Goal: Task Accomplishment & Management: Manage account settings

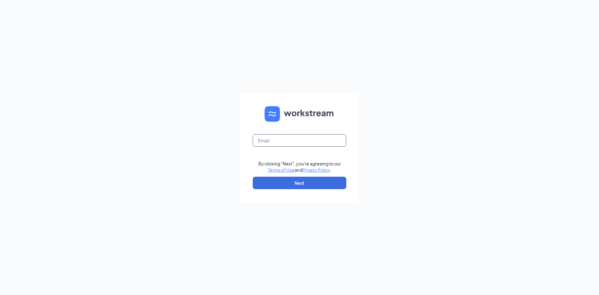
click at [293, 141] on input "text" at bounding box center [300, 140] width 94 height 12
type input "richard.anderson@cfafranchisee.com"
click at [299, 184] on button "Next" at bounding box center [300, 183] width 94 height 12
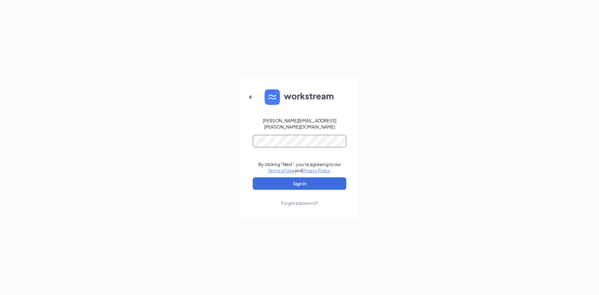
click at [253, 177] on button "Sign In" at bounding box center [300, 183] width 94 height 12
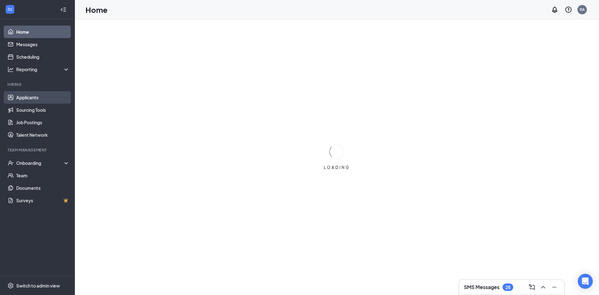
click at [41, 96] on link "Applicants" at bounding box center [42, 97] width 53 height 12
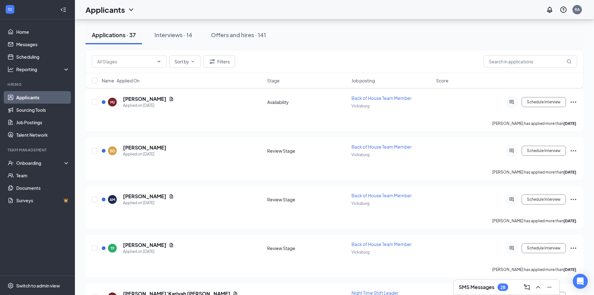
scroll to position [468, 0]
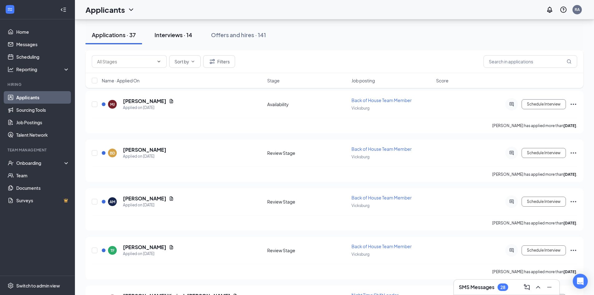
click at [175, 39] on button "Interviews · 14" at bounding box center [173, 35] width 50 height 19
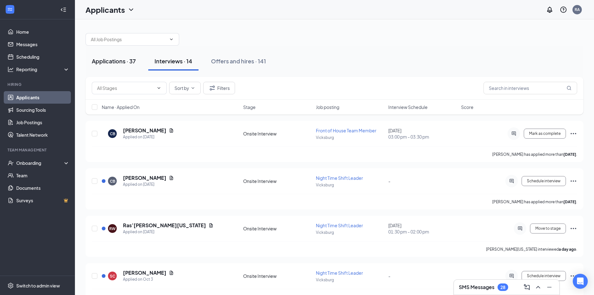
click at [112, 57] on div "Applications · 37" at bounding box center [114, 61] width 44 height 8
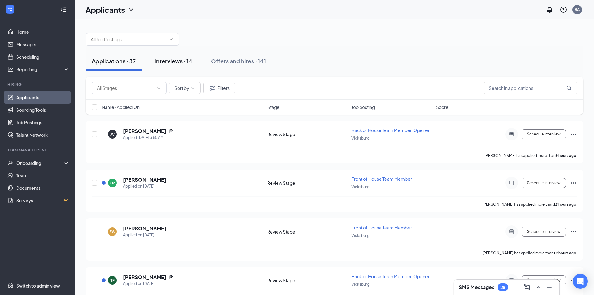
click at [174, 62] on div "Interviews · 14" at bounding box center [173, 61] width 38 height 8
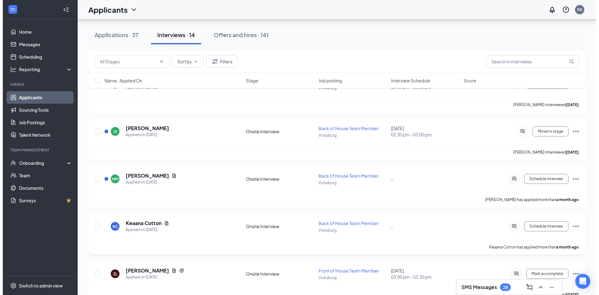
scroll to position [250, 0]
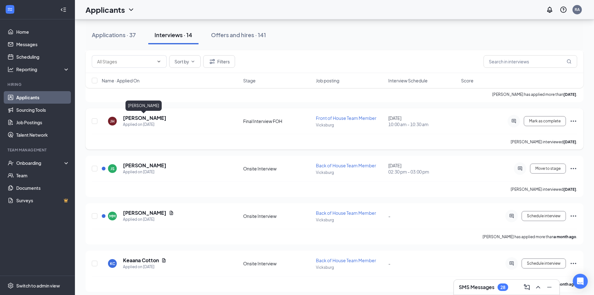
click at [133, 118] on h5 "Jazmine Hester" at bounding box center [144, 118] width 43 height 7
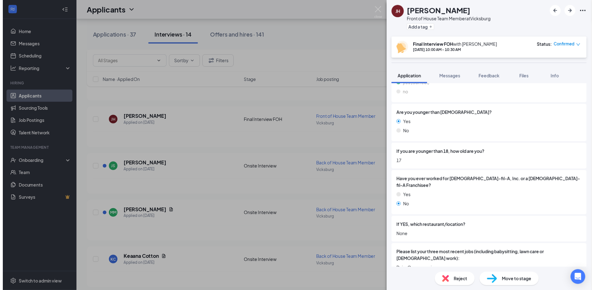
scroll to position [125, 0]
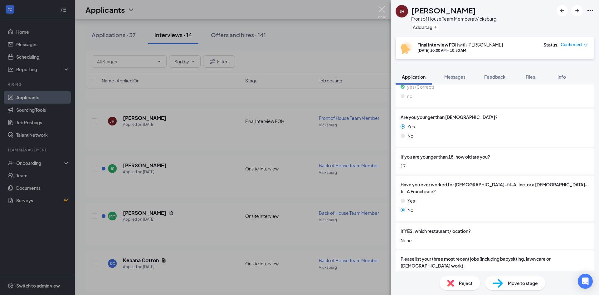
click at [382, 12] on img at bounding box center [382, 12] width 8 height 12
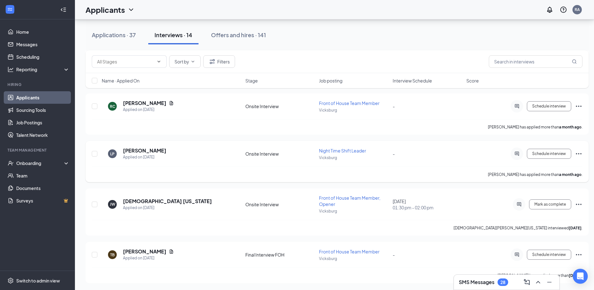
scroll to position [502, 0]
click at [576, 252] on icon "Ellipses" at bounding box center [578, 253] width 7 height 7
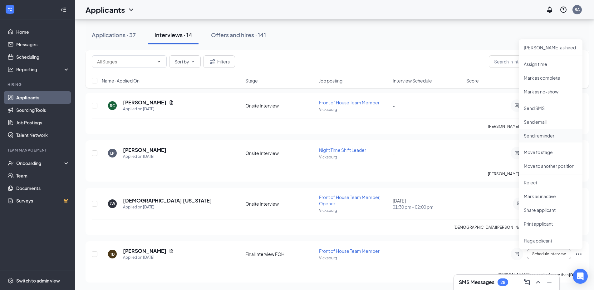
click at [547, 134] on p "Send reminder" at bounding box center [551, 135] width 54 height 6
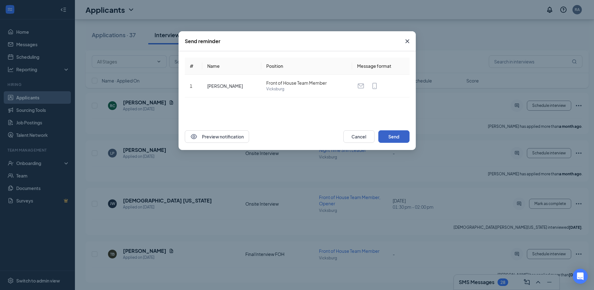
click at [398, 139] on button "Send" at bounding box center [393, 136] width 31 height 12
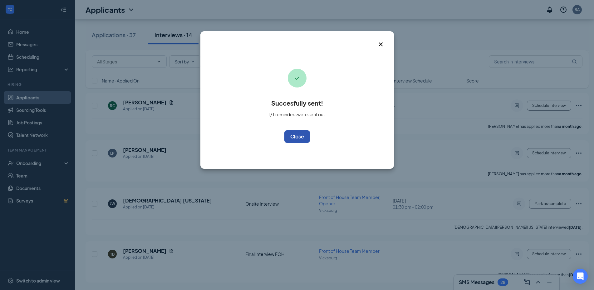
click at [304, 134] on button "OK" at bounding box center [297, 136] width 26 height 12
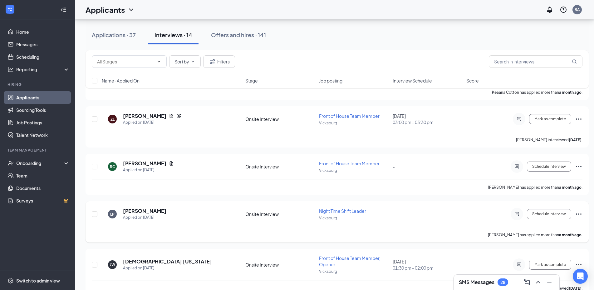
scroll to position [440, 0]
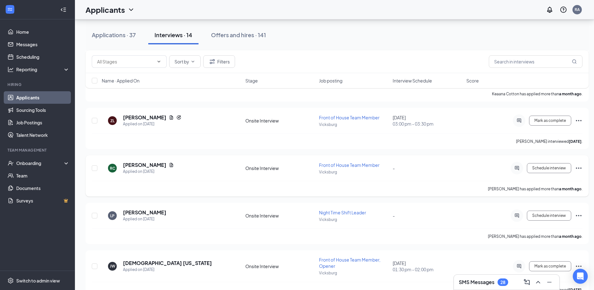
click at [580, 168] on icon "Ellipses" at bounding box center [579, 167] width 6 height 1
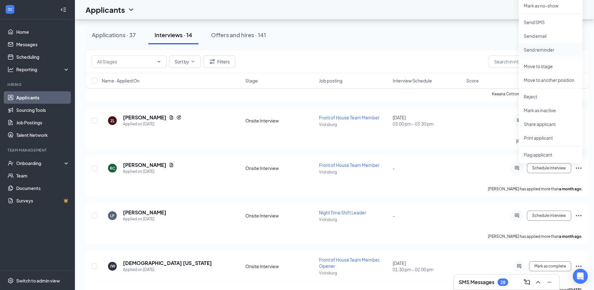
click at [544, 51] on p "Send reminder" at bounding box center [551, 50] width 54 height 6
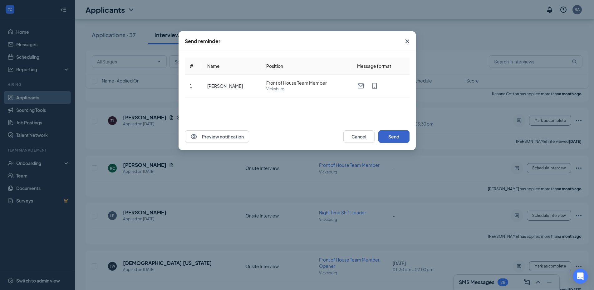
click at [400, 134] on button "Send" at bounding box center [393, 136] width 31 height 12
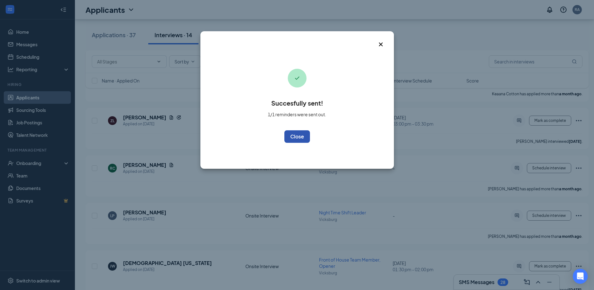
click at [297, 139] on button "OK" at bounding box center [297, 136] width 26 height 12
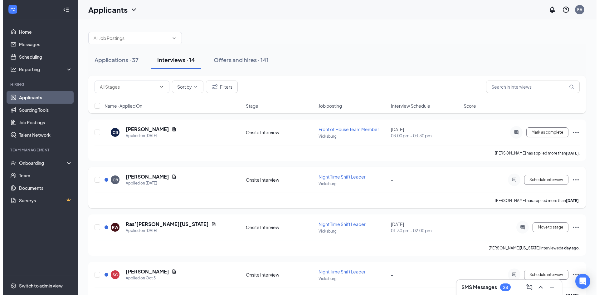
scroll to position [0, 0]
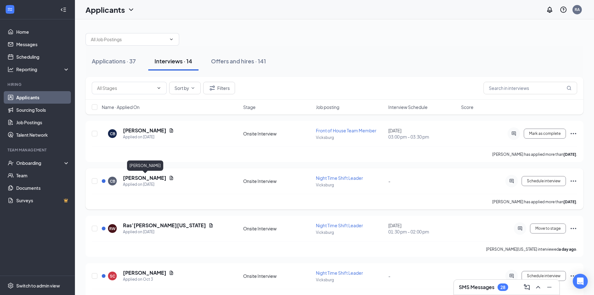
click at [152, 178] on h5 "Courtney Barksdale" at bounding box center [144, 177] width 43 height 7
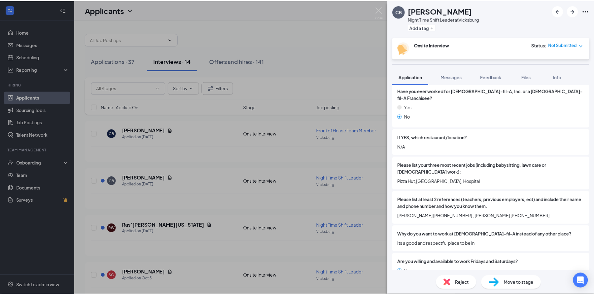
scroll to position [321, 0]
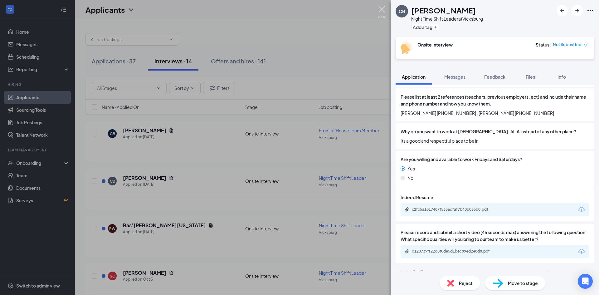
click at [378, 8] on img at bounding box center [382, 12] width 8 height 12
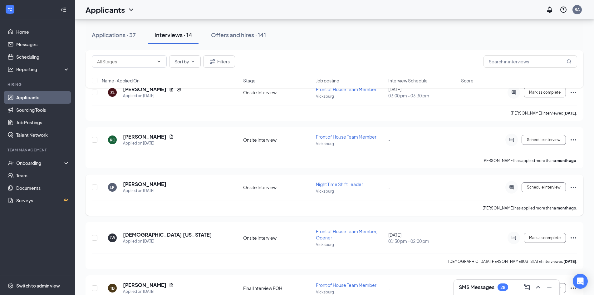
scroll to position [497, 0]
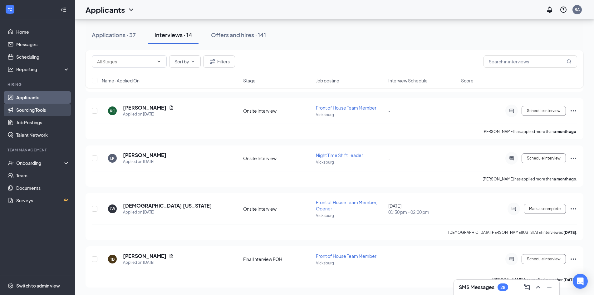
click at [34, 113] on link "Sourcing Tools" at bounding box center [42, 110] width 53 height 12
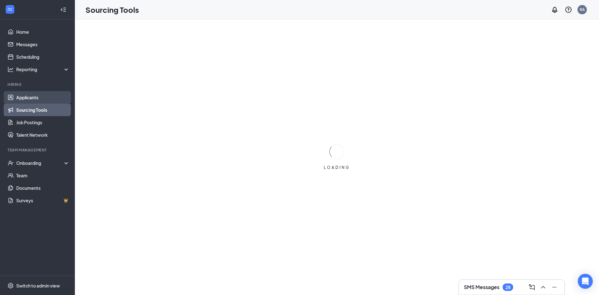
click at [37, 96] on link "Applicants" at bounding box center [42, 97] width 53 height 12
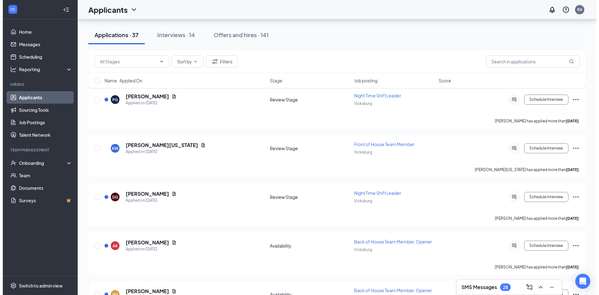
scroll to position [1006, 0]
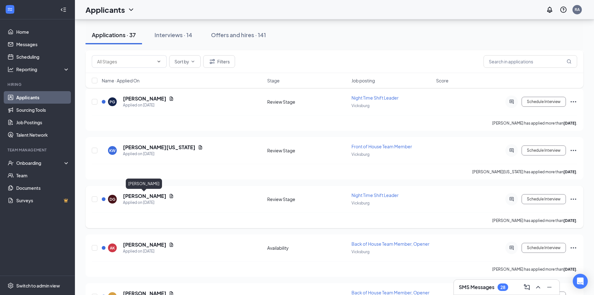
click at [150, 195] on h5 "[PERSON_NAME]" at bounding box center [144, 196] width 43 height 7
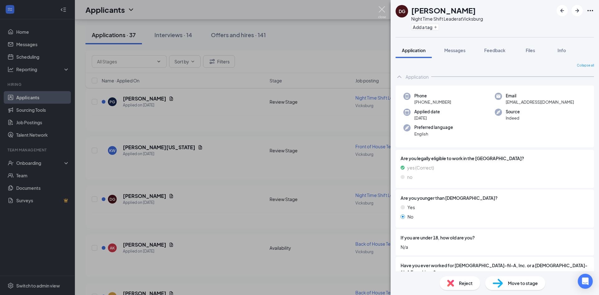
click at [382, 8] on img at bounding box center [382, 12] width 8 height 12
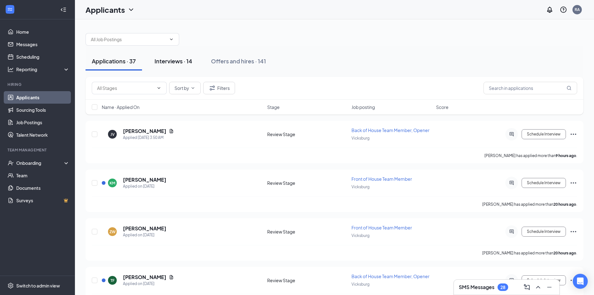
click at [168, 59] on div "Interviews · 14" at bounding box center [173, 61] width 38 height 8
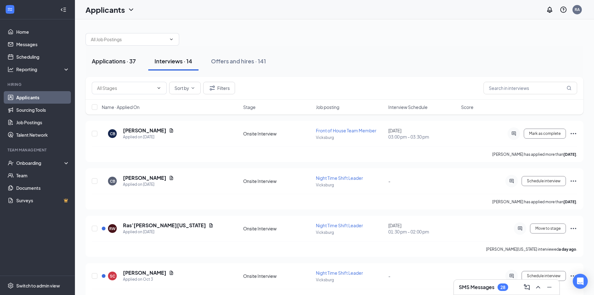
click at [124, 61] on div "Applications · 37" at bounding box center [114, 61] width 44 height 8
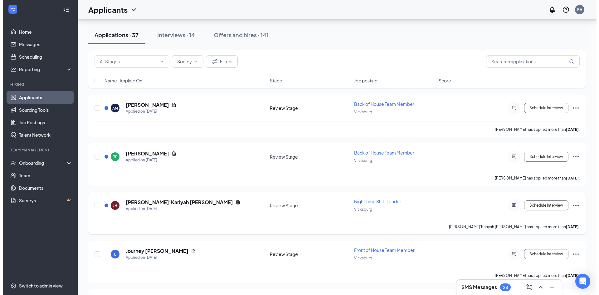
scroll to position [624, 0]
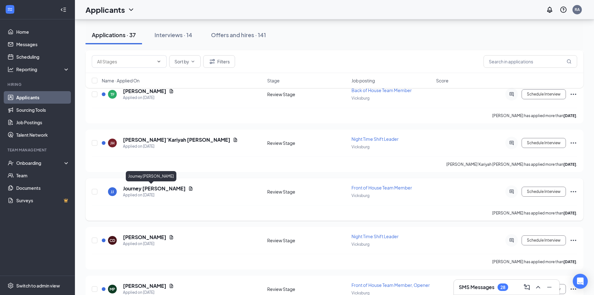
click at [148, 187] on h5 "Journey [PERSON_NAME]" at bounding box center [154, 188] width 63 height 7
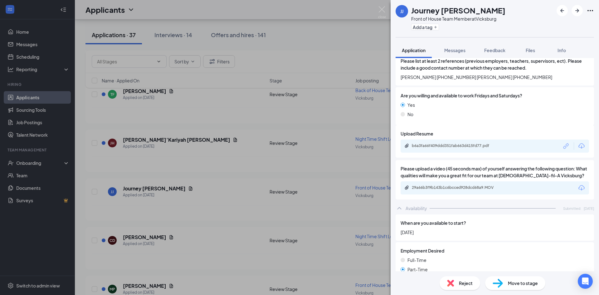
scroll to position [406, 0]
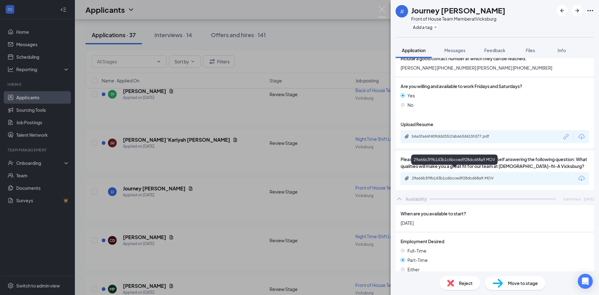
click at [464, 176] on div "29a66b3f9b143b1c6bcced928dcd68a9.MOV" at bounding box center [455, 178] width 87 height 5
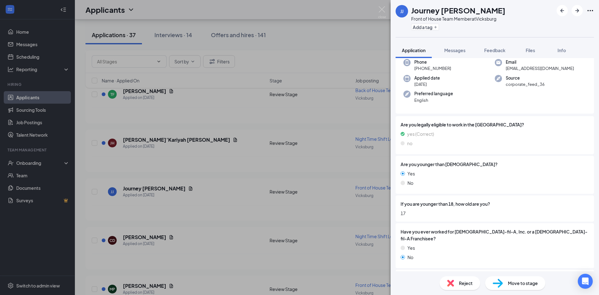
scroll to position [31, 0]
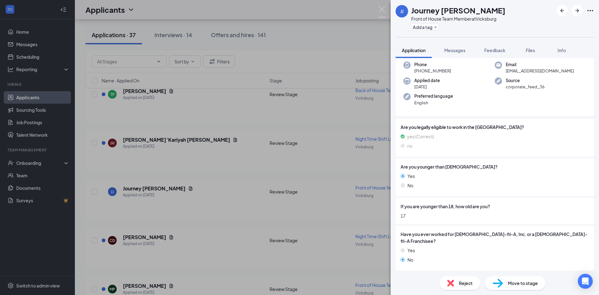
click at [246, 199] on div "JJ Journey Johnson Front of House Team Member at Vicksburg Add a tag Applicatio…" at bounding box center [299, 147] width 599 height 295
click at [238, 210] on div "JJ Journey Johnson Front of House Team Member at Vicksburg Add a tag Applicatio…" at bounding box center [299, 147] width 599 height 295
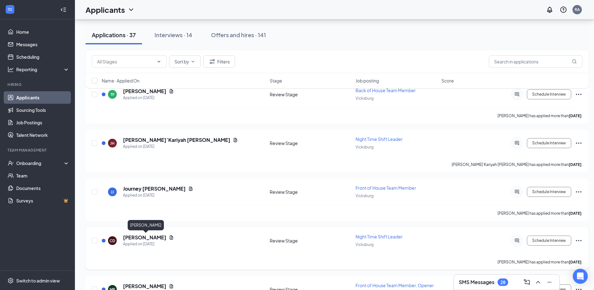
click at [140, 235] on h5 "[PERSON_NAME]" at bounding box center [144, 237] width 43 height 7
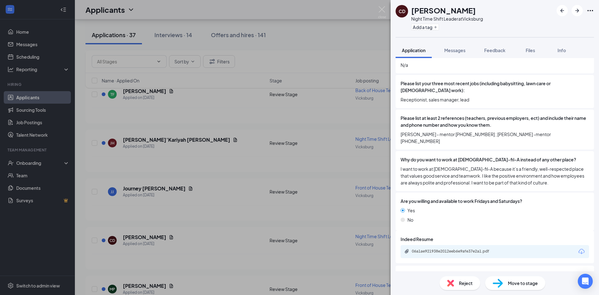
scroll to position [249, 0]
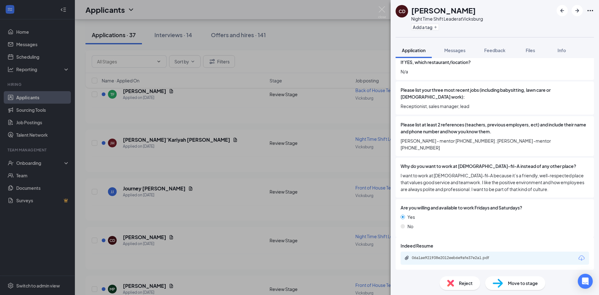
scroll to position [281, 0]
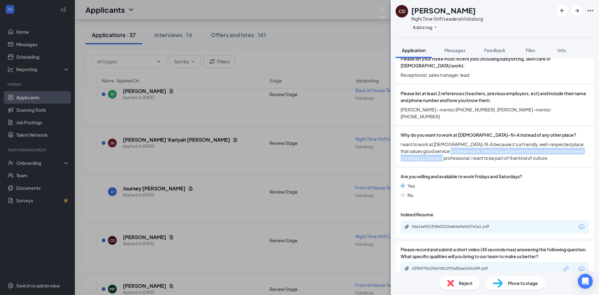
drag, startPoint x: 448, startPoint y: 136, endPoint x: 448, endPoint y: 145, distance: 9.1
click at [448, 145] on span "I want to work at [DEMOGRAPHIC_DATA]-fil-A because it’s a friendly, well-respec…" at bounding box center [495, 151] width 189 height 21
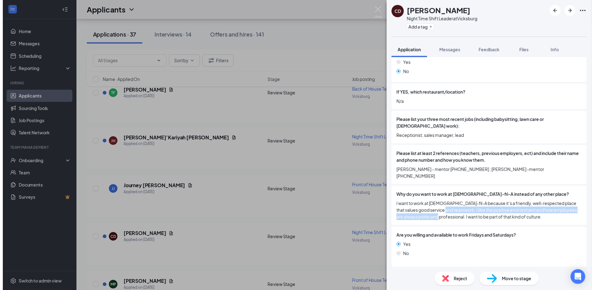
scroll to position [125, 0]
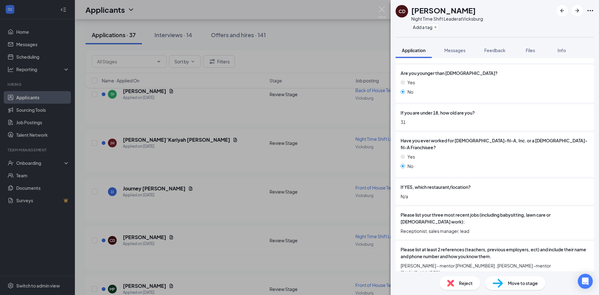
click at [520, 281] on span "Move to stage" at bounding box center [523, 283] width 30 height 7
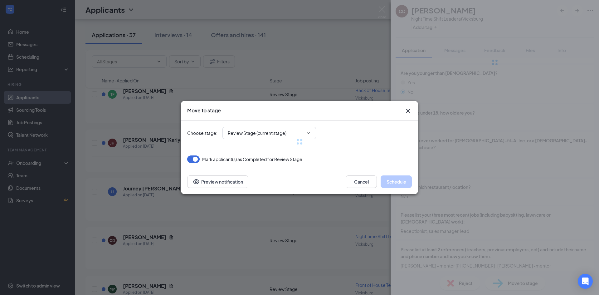
type input "Onsite Interview (next stage)"
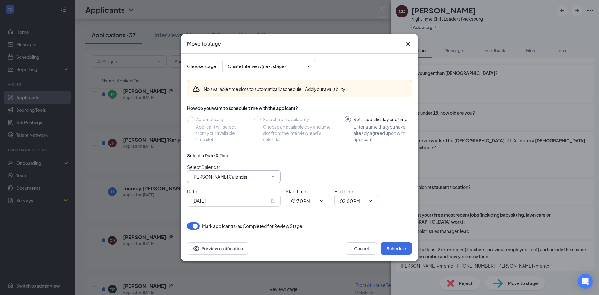
click at [273, 179] on icon "ChevronDown" at bounding box center [273, 176] width 5 height 5
click at [366, 247] on button "Cancel" at bounding box center [361, 248] width 31 height 12
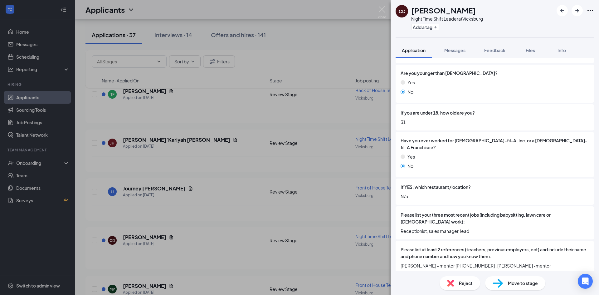
click at [519, 289] on div "Move to stage" at bounding box center [515, 283] width 60 height 14
type input "Onsite Interview (next stage)"
type input "[PERSON_NAME] Calendar"
type input "[DATE]"
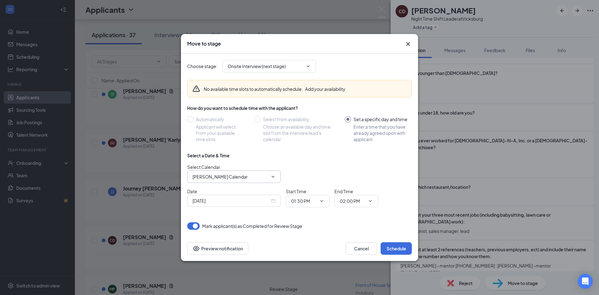
click at [237, 172] on span "[PERSON_NAME] Calendar" at bounding box center [234, 176] width 94 height 12
click at [247, 180] on input "[PERSON_NAME] Calendar" at bounding box center [231, 176] width 76 height 7
click at [218, 166] on div "[PERSON_NAME] Calendar" at bounding box center [225, 164] width 55 height 7
type input "[PERSON_NAME] Calendar"
click at [357, 252] on button "Cancel" at bounding box center [361, 248] width 31 height 12
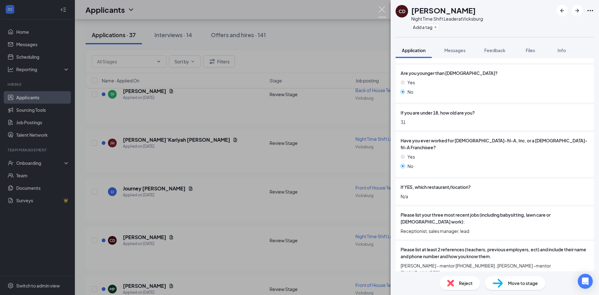
click at [384, 12] on img at bounding box center [382, 12] width 8 height 12
